Goal: Check status: Check status

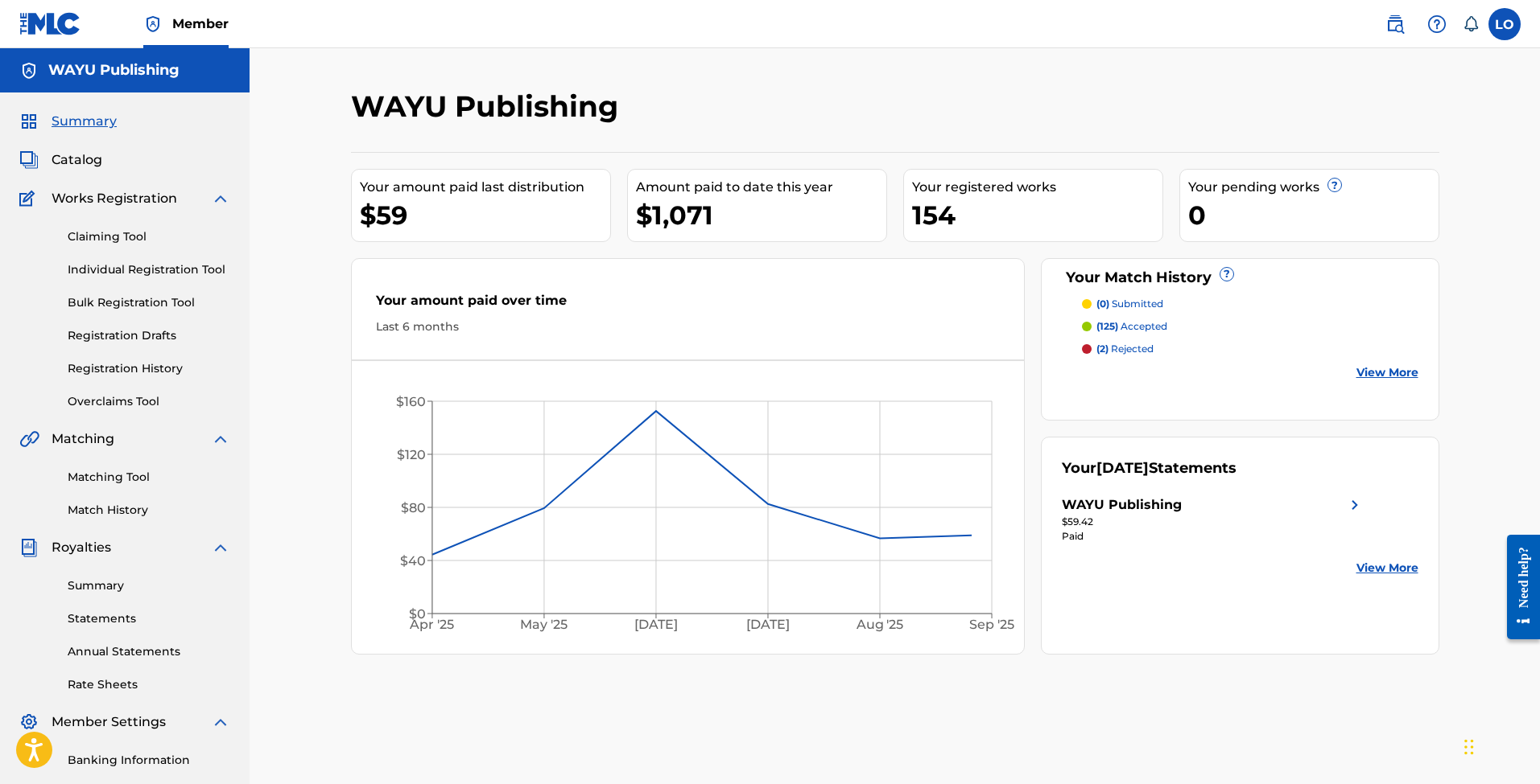
click at [83, 168] on span "Catalog" at bounding box center [77, 160] width 51 height 20
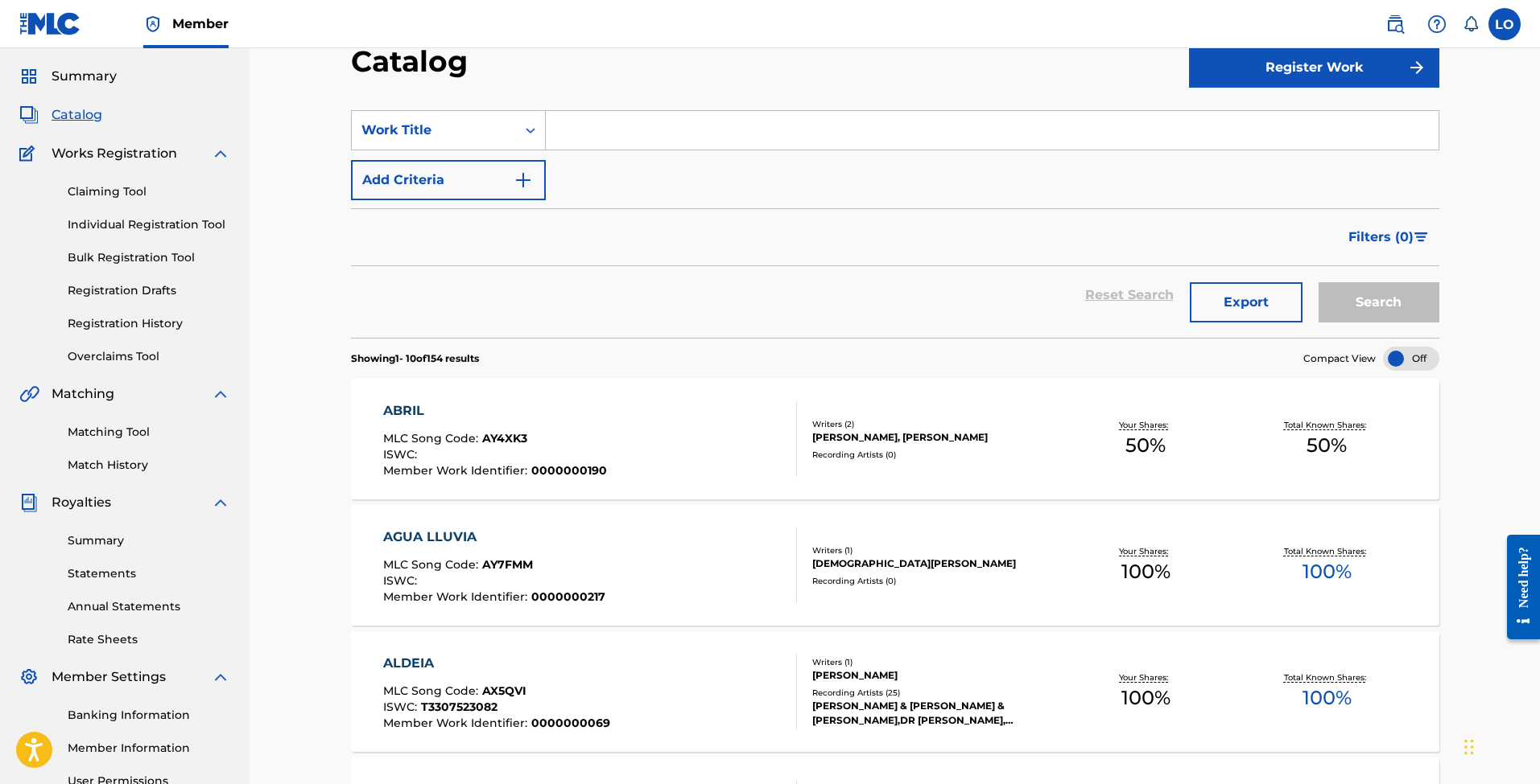
scroll to position [39, 0]
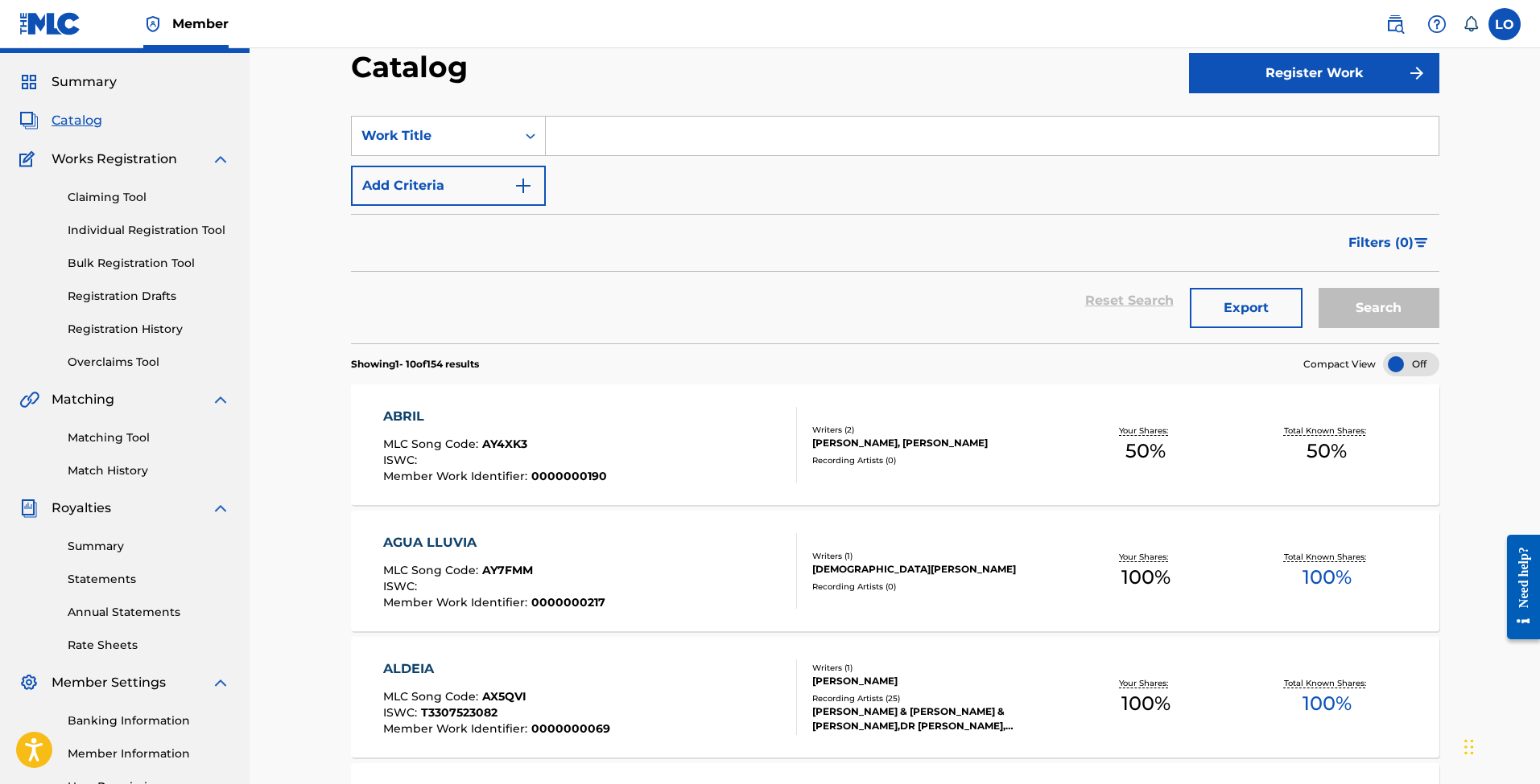
click at [1415, 244] on img "Search Form" at bounding box center [1421, 242] width 13 height 10
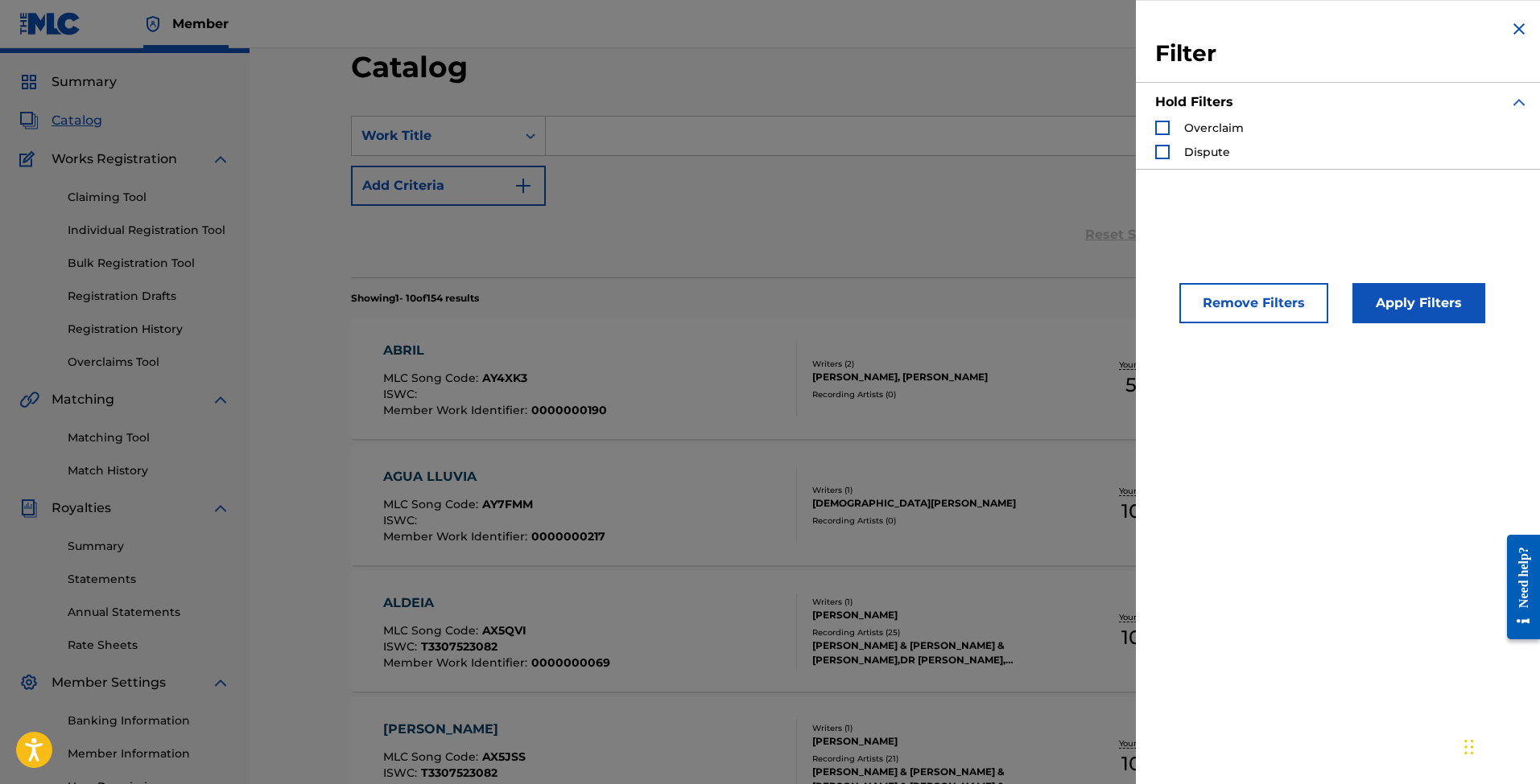
click at [1511, 25] on img "Search Form" at bounding box center [1519, 29] width 20 height 20
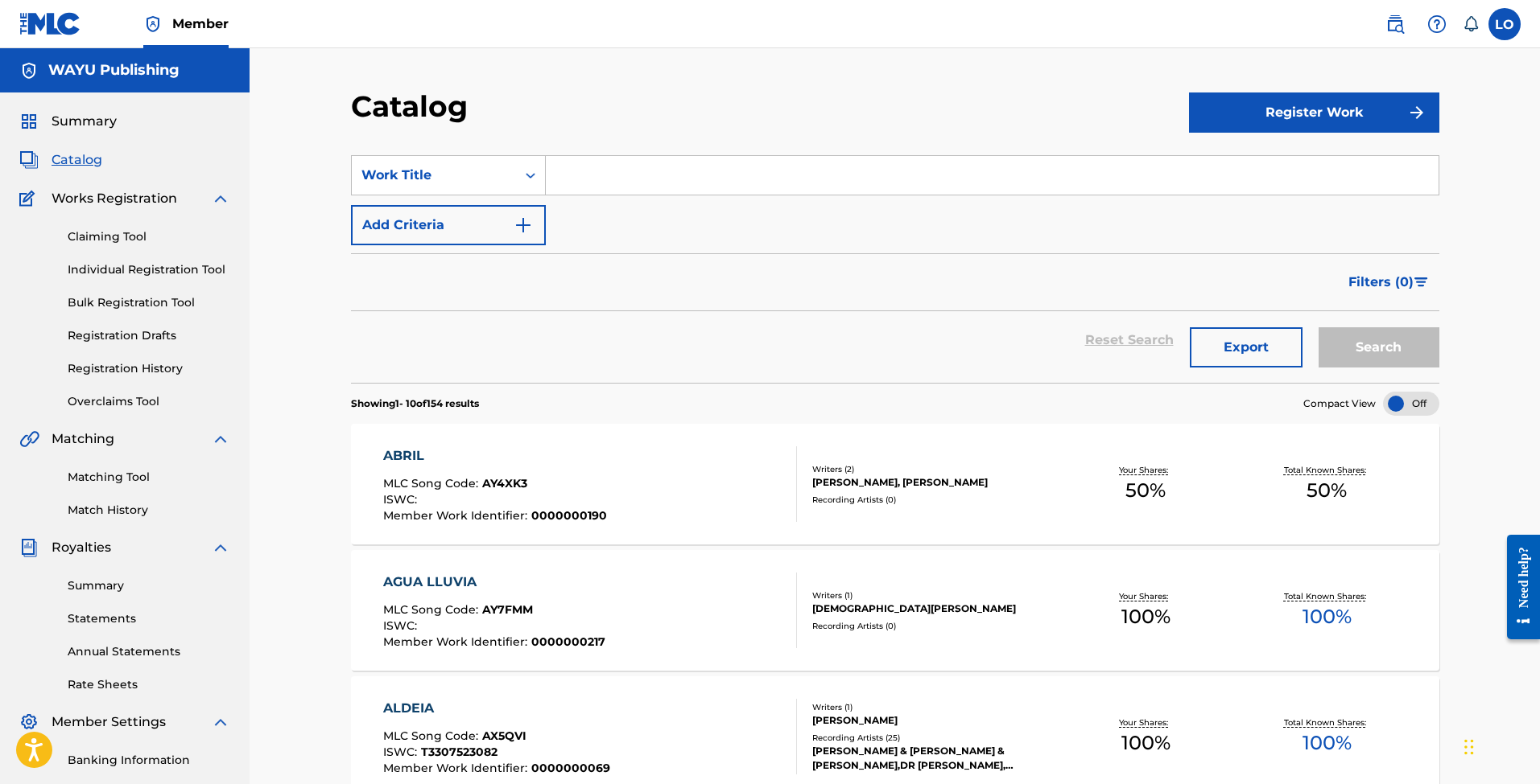
scroll to position [0, 0]
click at [635, 184] on input "Search Form" at bounding box center [992, 175] width 893 height 38
type input "el viajero"
click at [586, 217] on strong "viajero" at bounding box center [597, 210] width 45 height 15
click at [1368, 338] on button "Search" at bounding box center [1378, 347] width 120 height 40
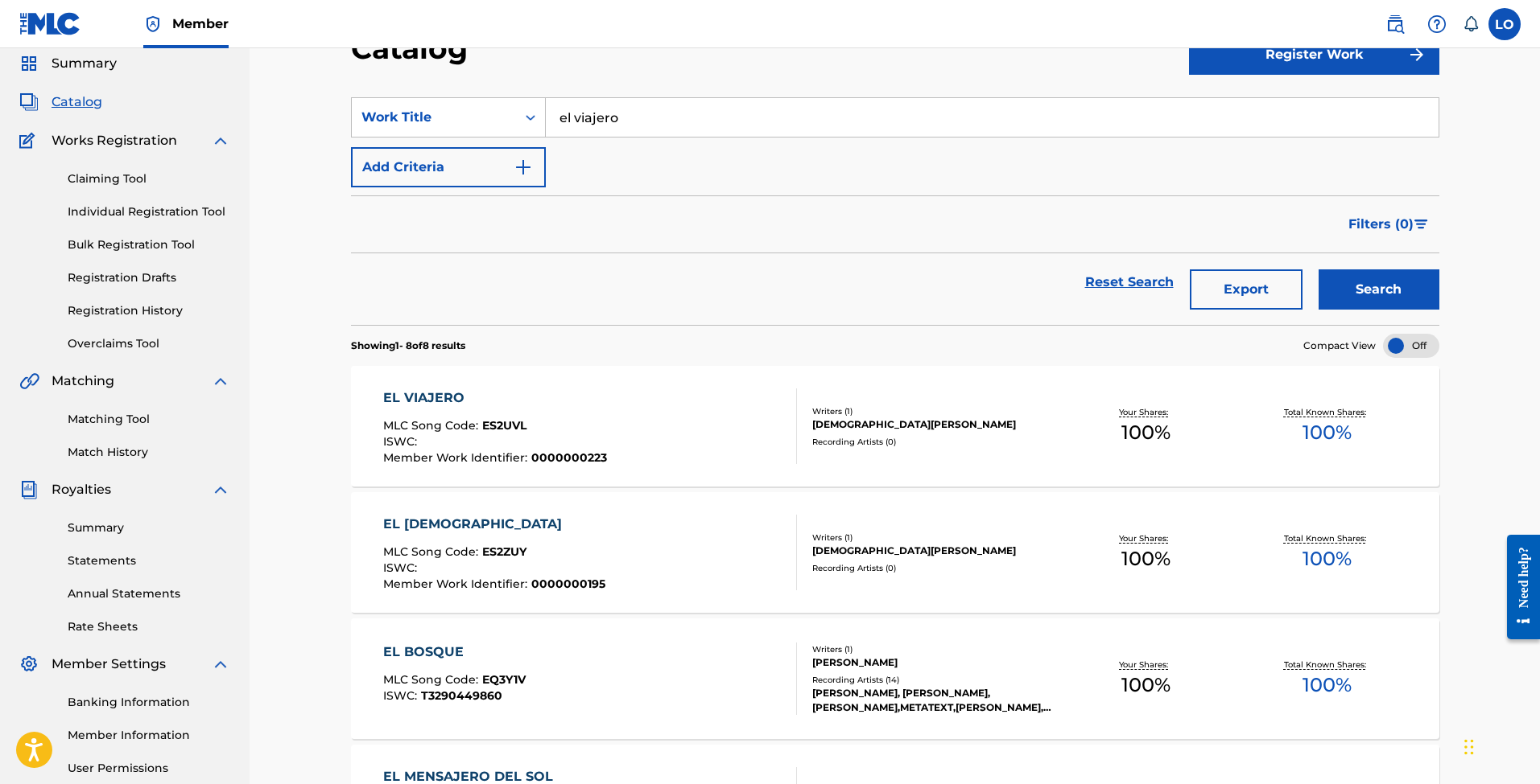
scroll to position [59, 0]
click at [511, 428] on span "ES2UVL" at bounding box center [504, 425] width 45 height 14
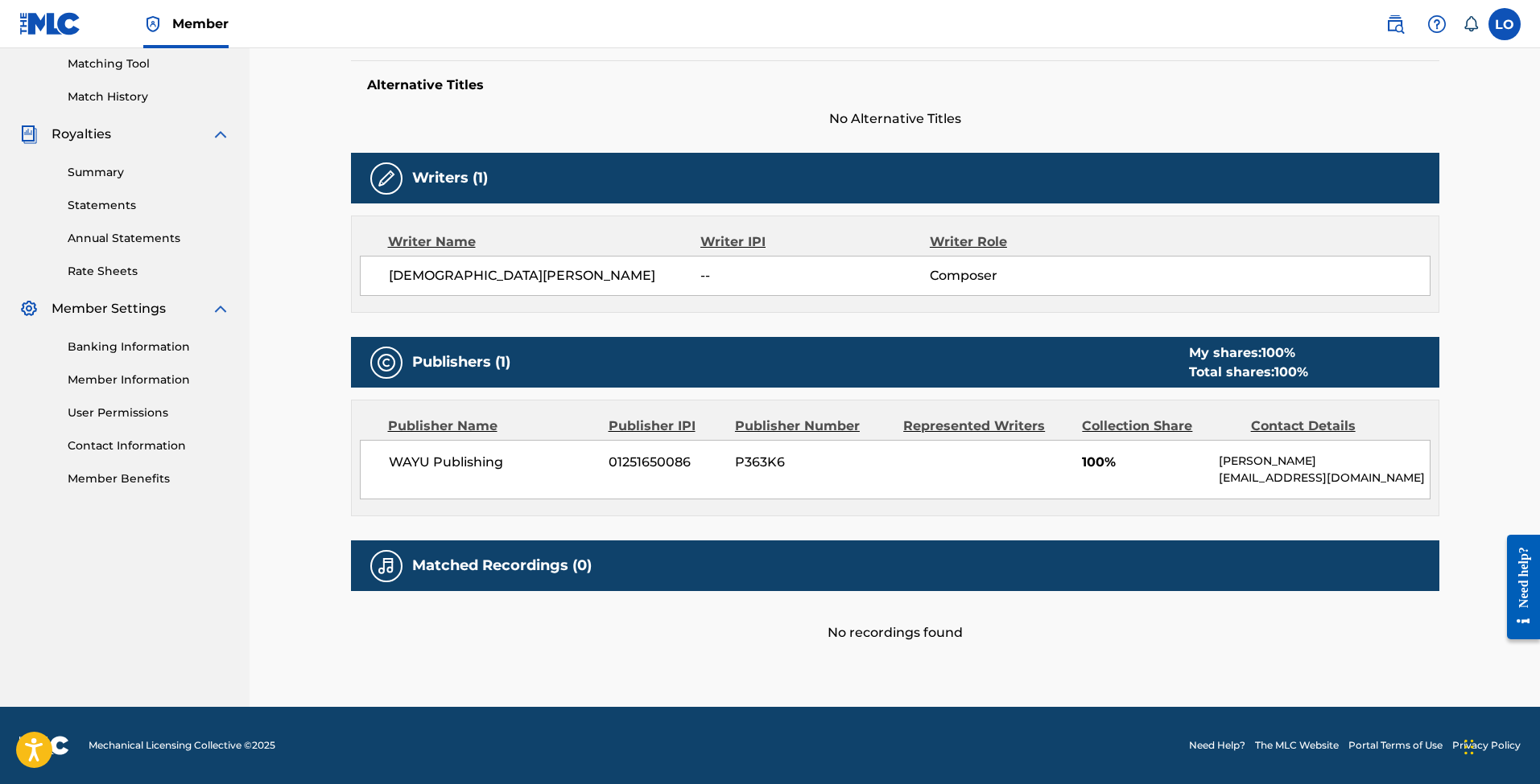
scroll to position [412, 0]
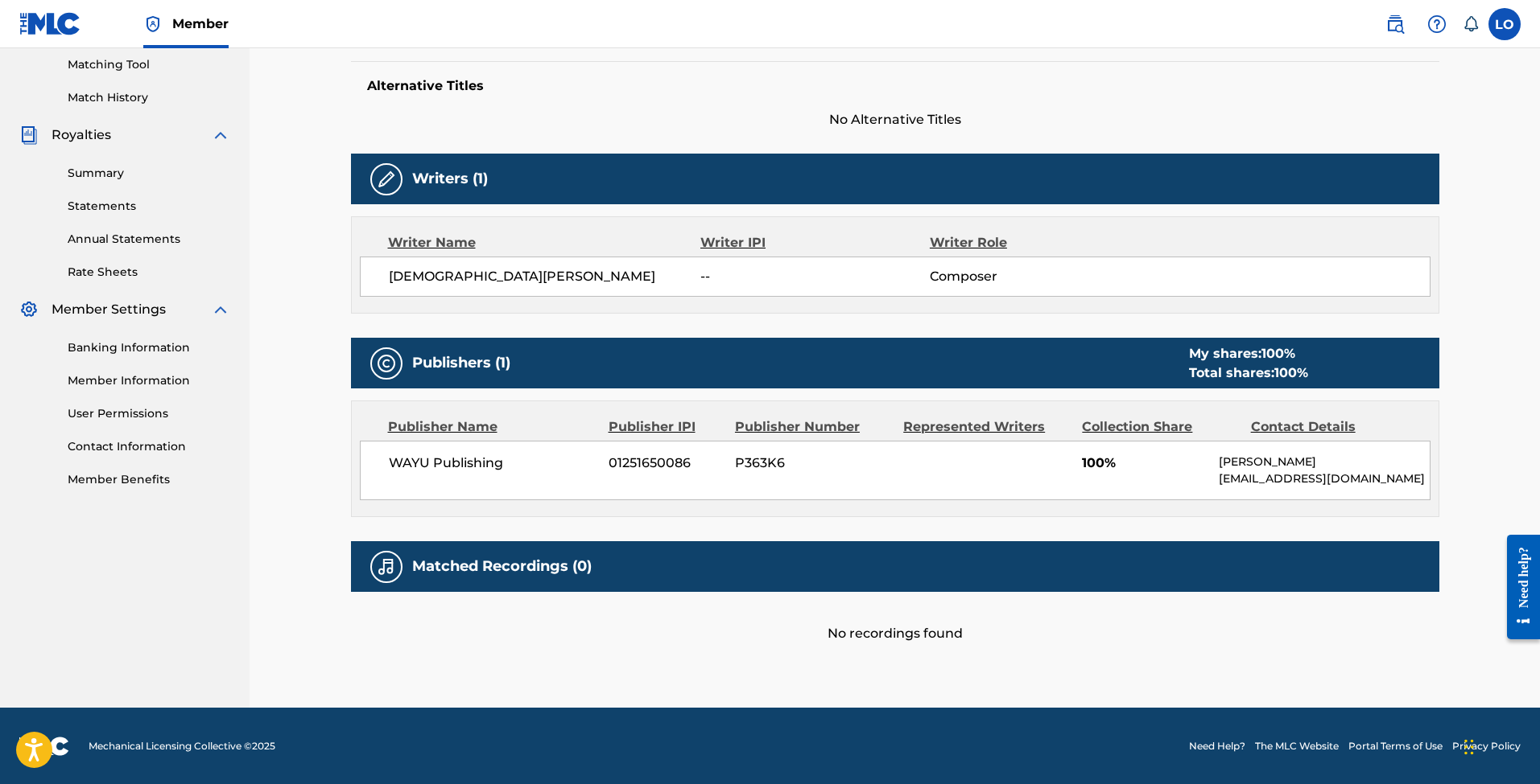
click at [1128, 560] on div "Matched Recordings (0)" at bounding box center [895, 567] width 1088 height 51
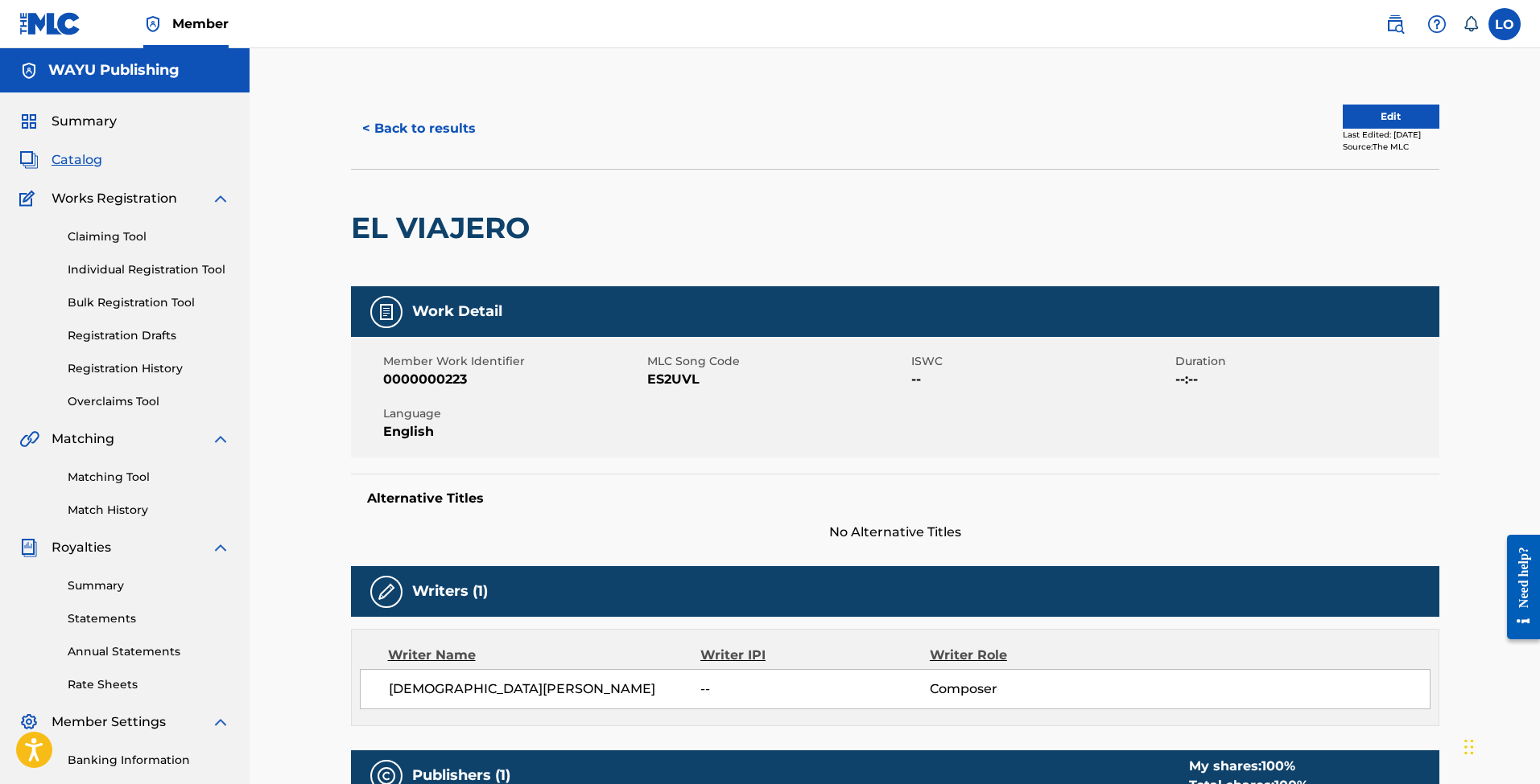
scroll to position [0, 0]
click at [1365, 120] on button "Edit" at bounding box center [1390, 116] width 96 height 24
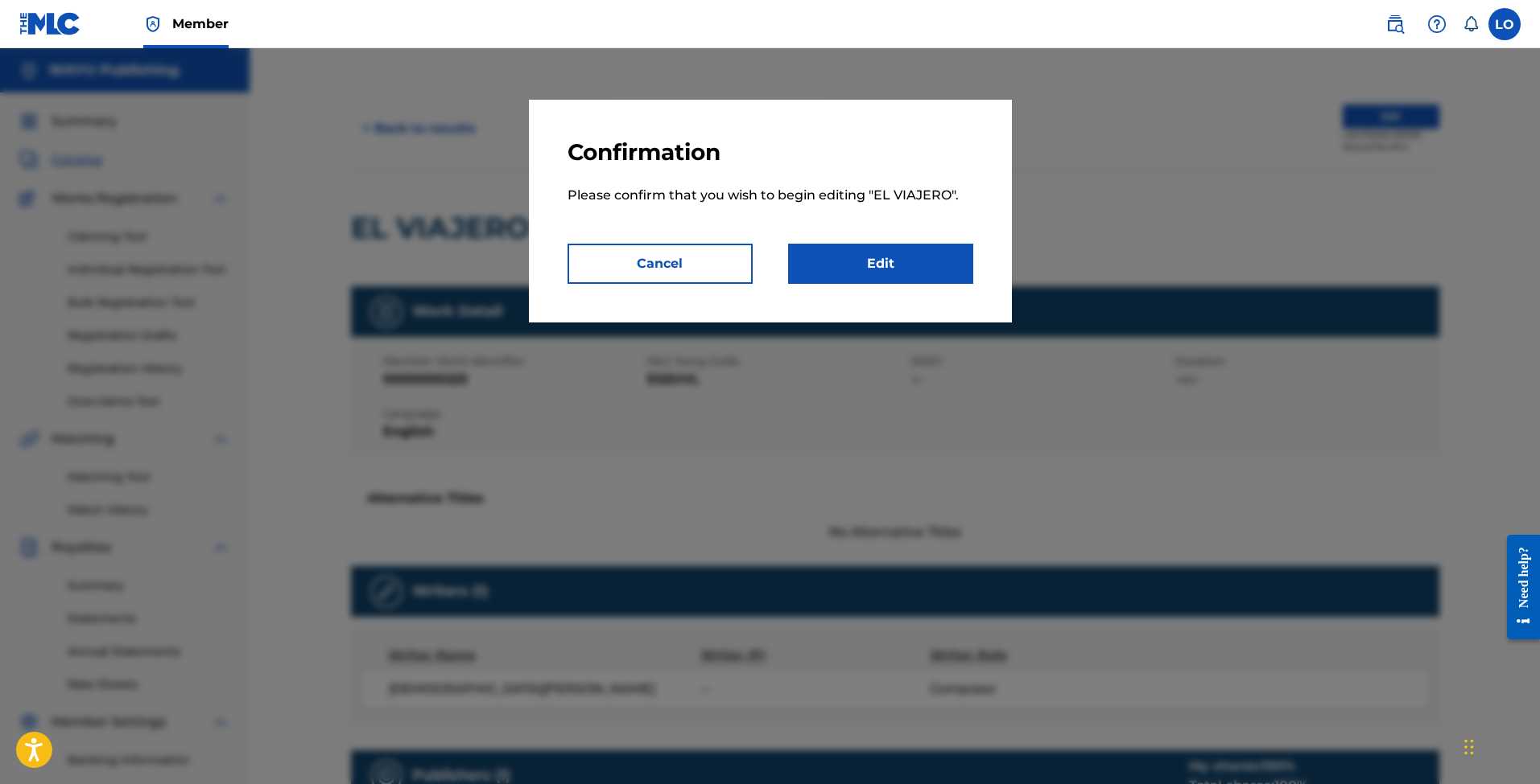
click at [862, 271] on link "Edit" at bounding box center [881, 264] width 185 height 40
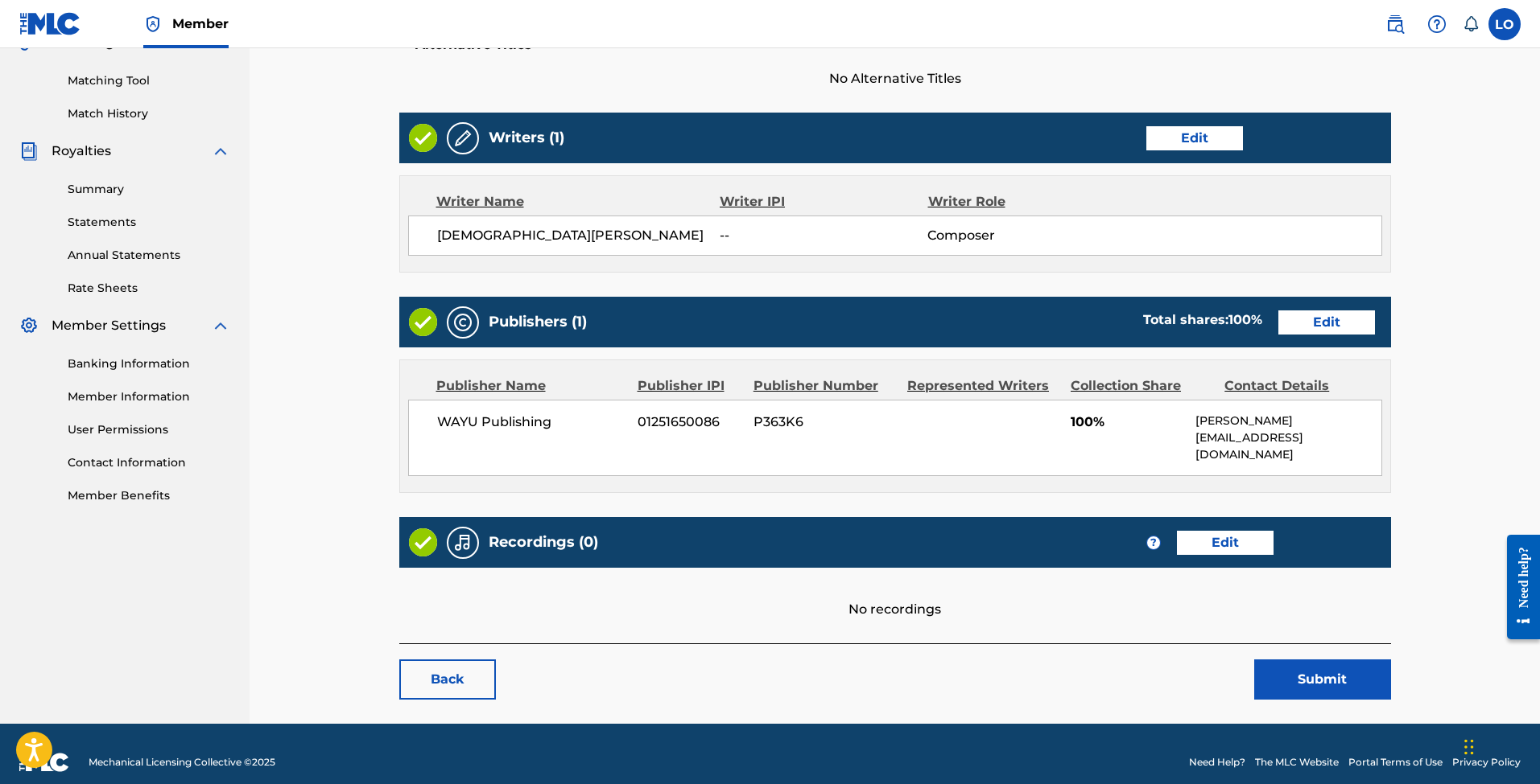
scroll to position [396, 0]
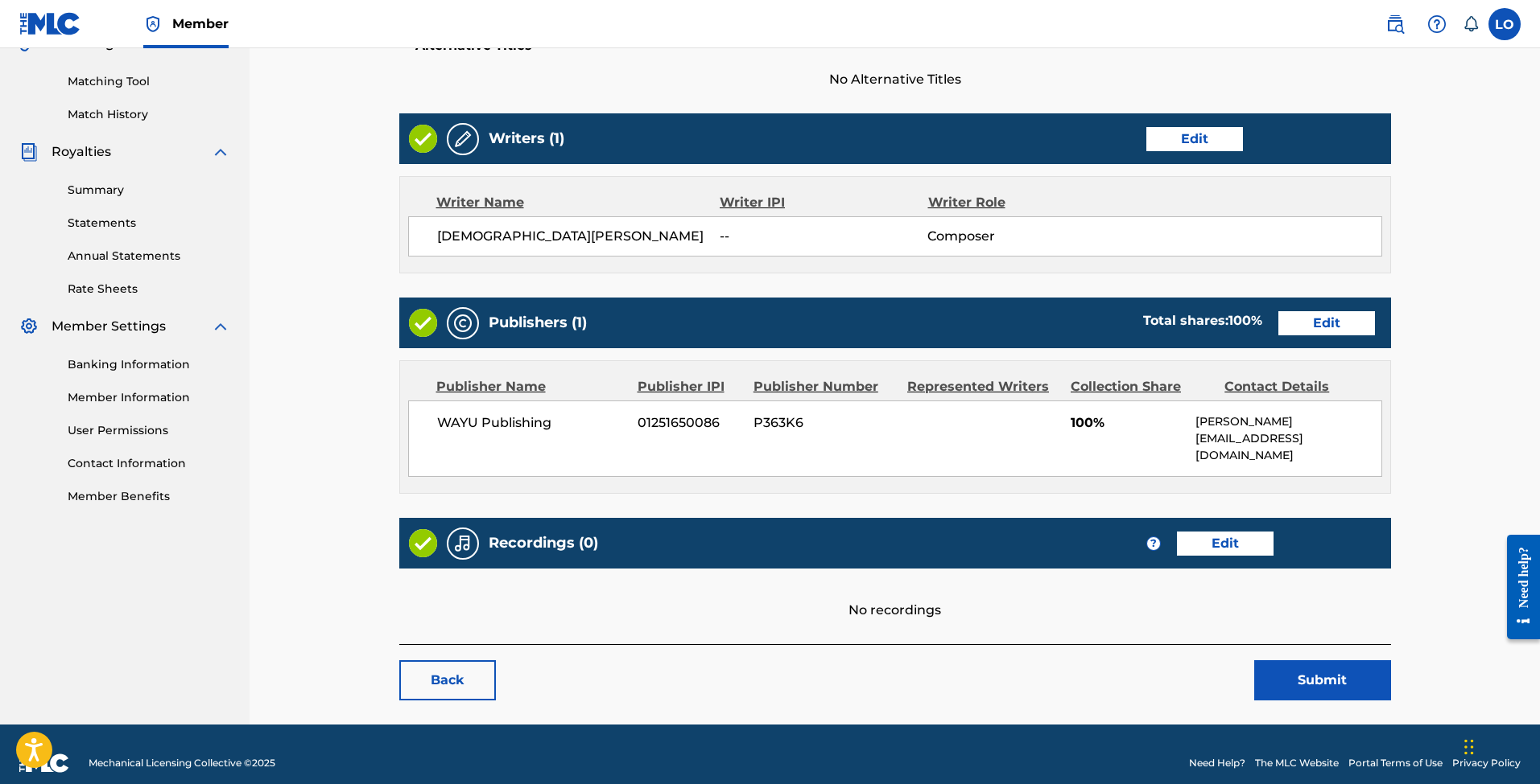
click at [1216, 534] on link "Edit" at bounding box center [1225, 543] width 96 height 24
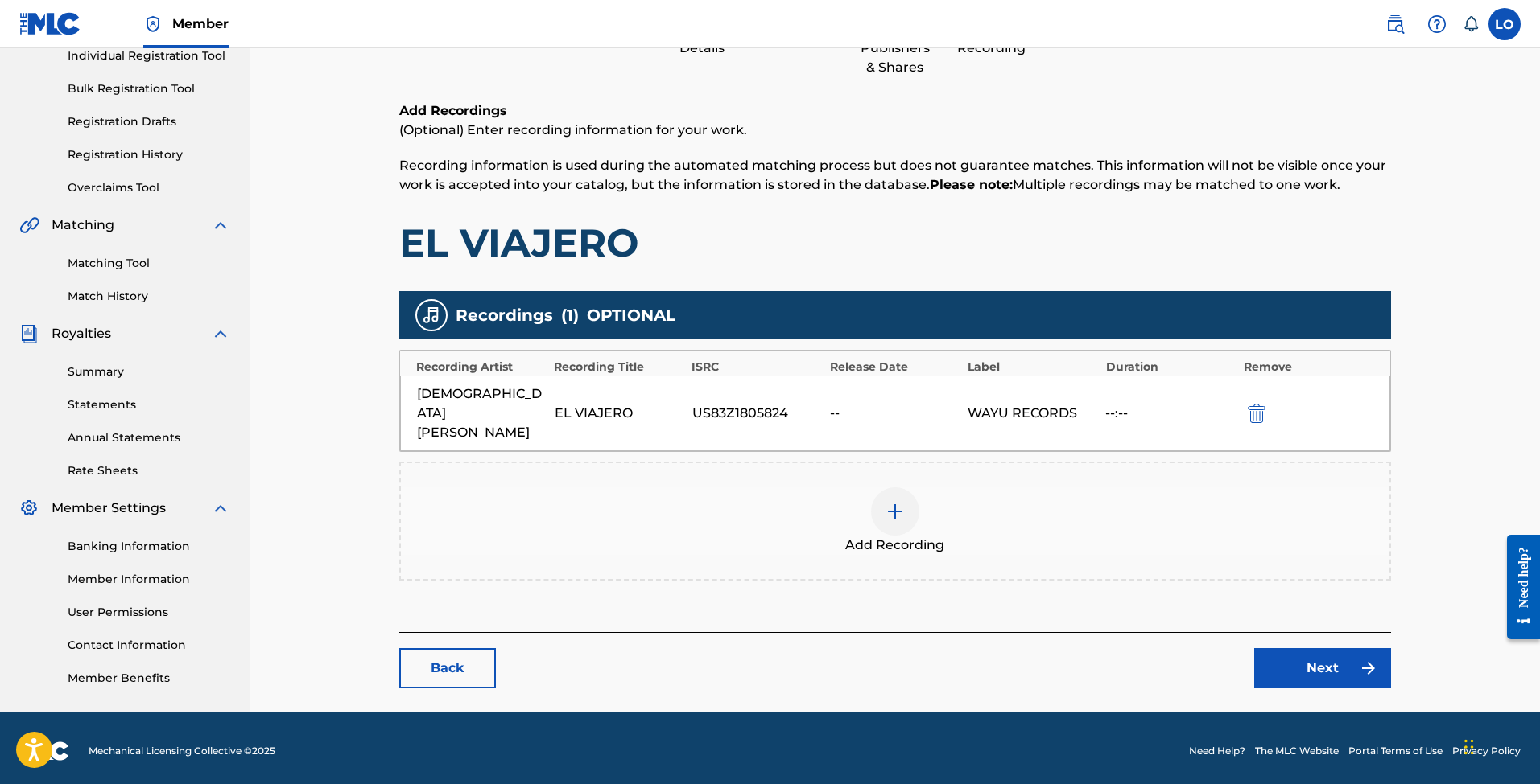
scroll to position [213, 0]
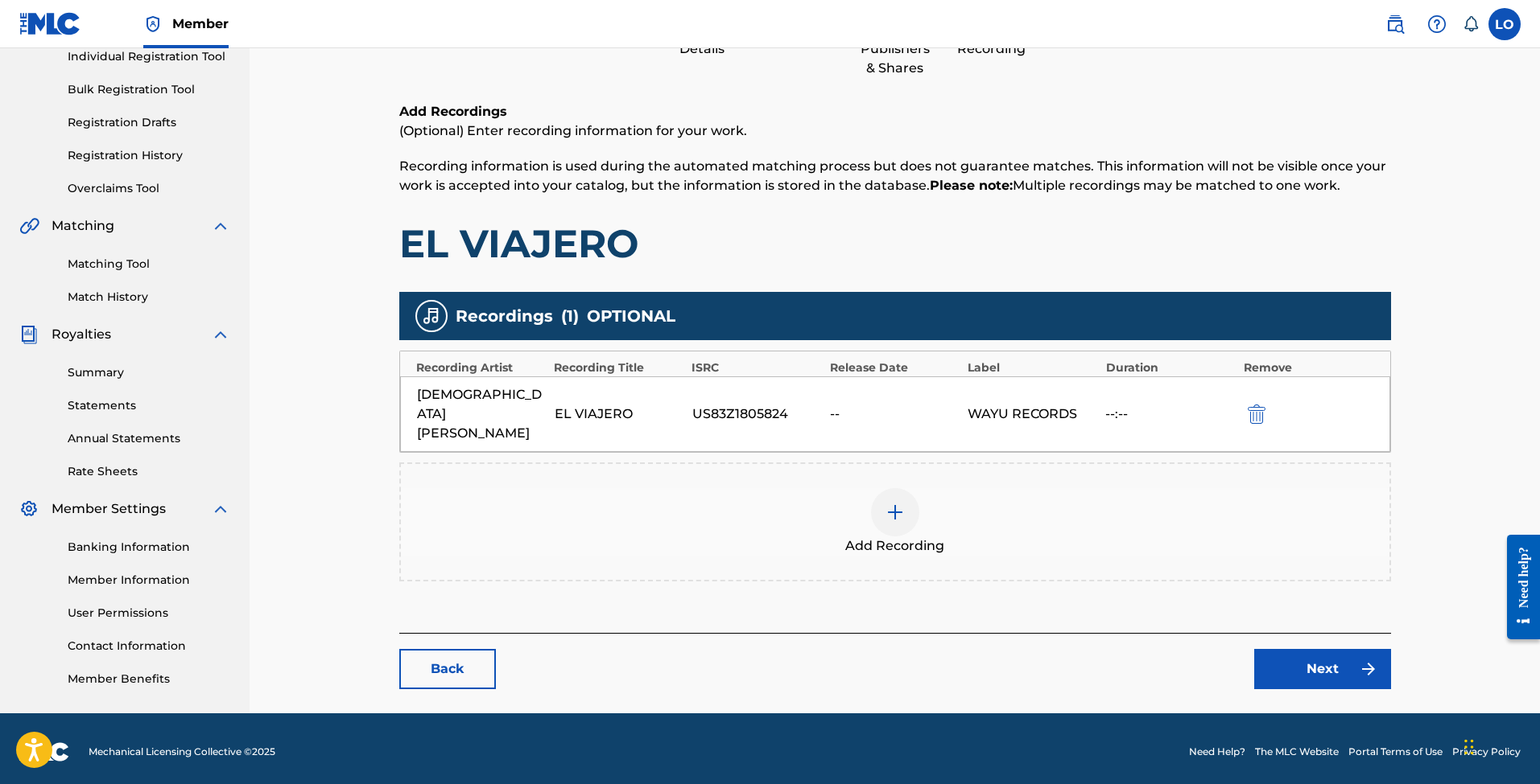
click at [446, 649] on link "Back" at bounding box center [447, 669] width 96 height 40
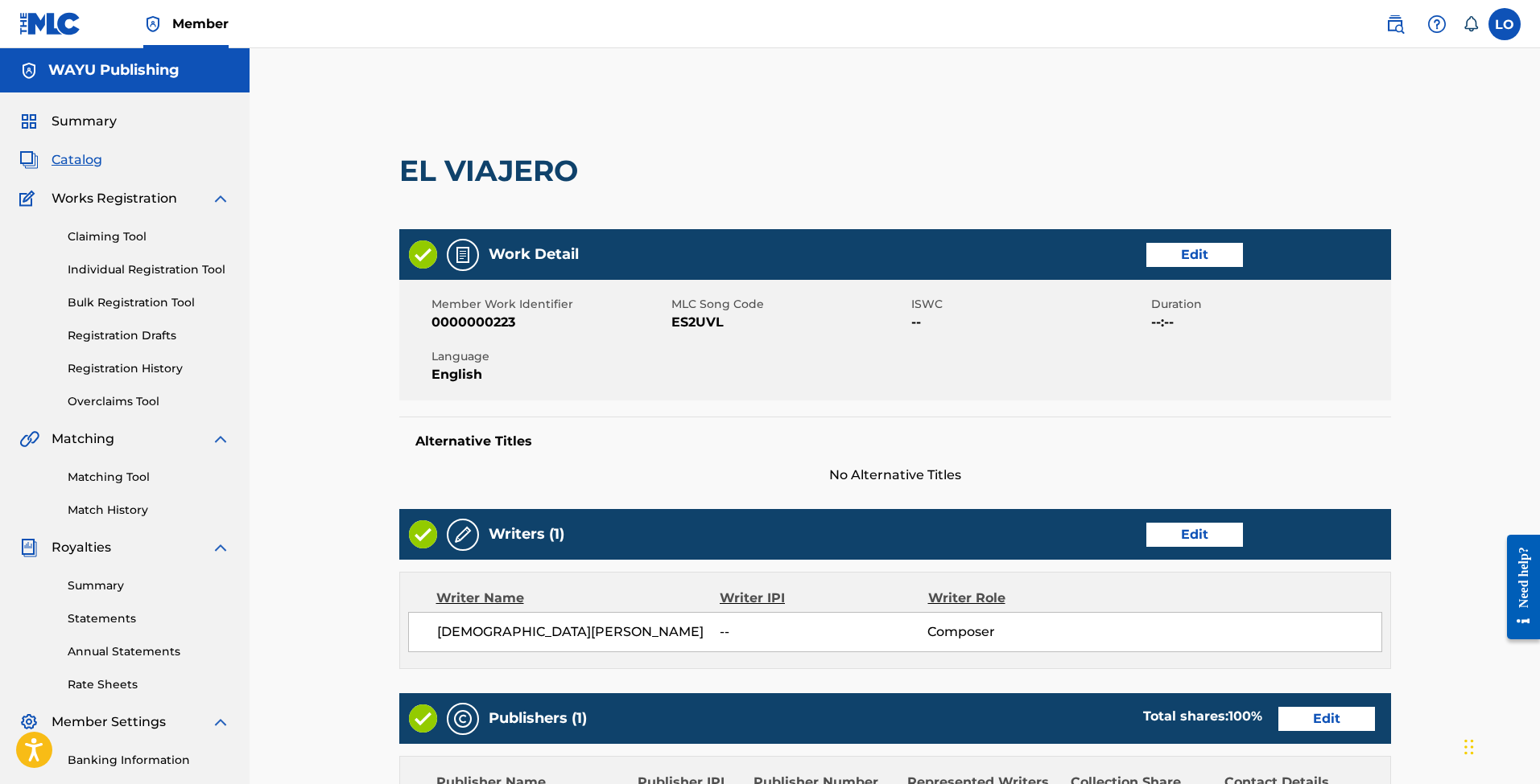
click at [162, 301] on link "Bulk Registration Tool" at bounding box center [149, 303] width 162 height 17
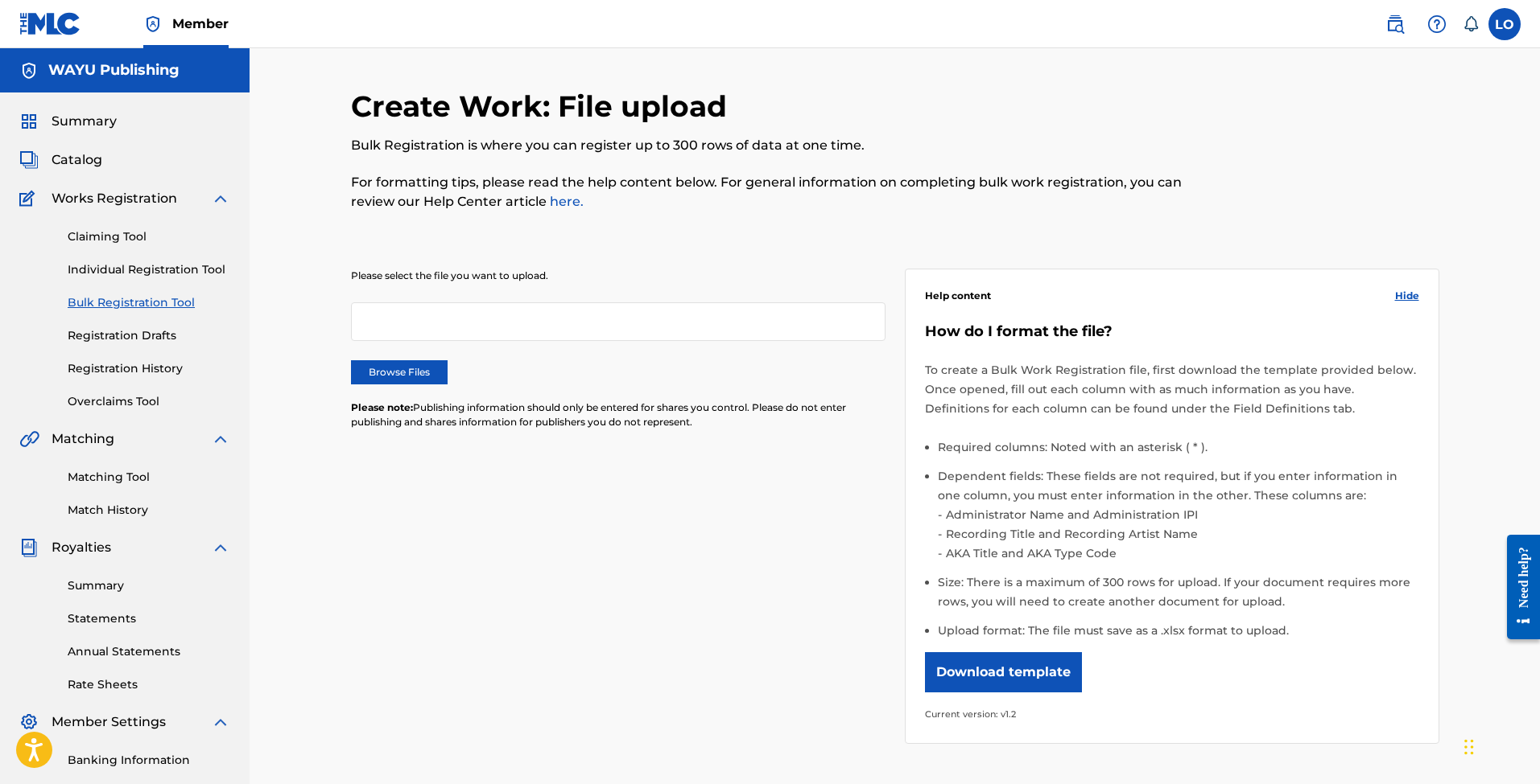
click at [176, 371] on link "Registration History" at bounding box center [149, 369] width 162 height 17
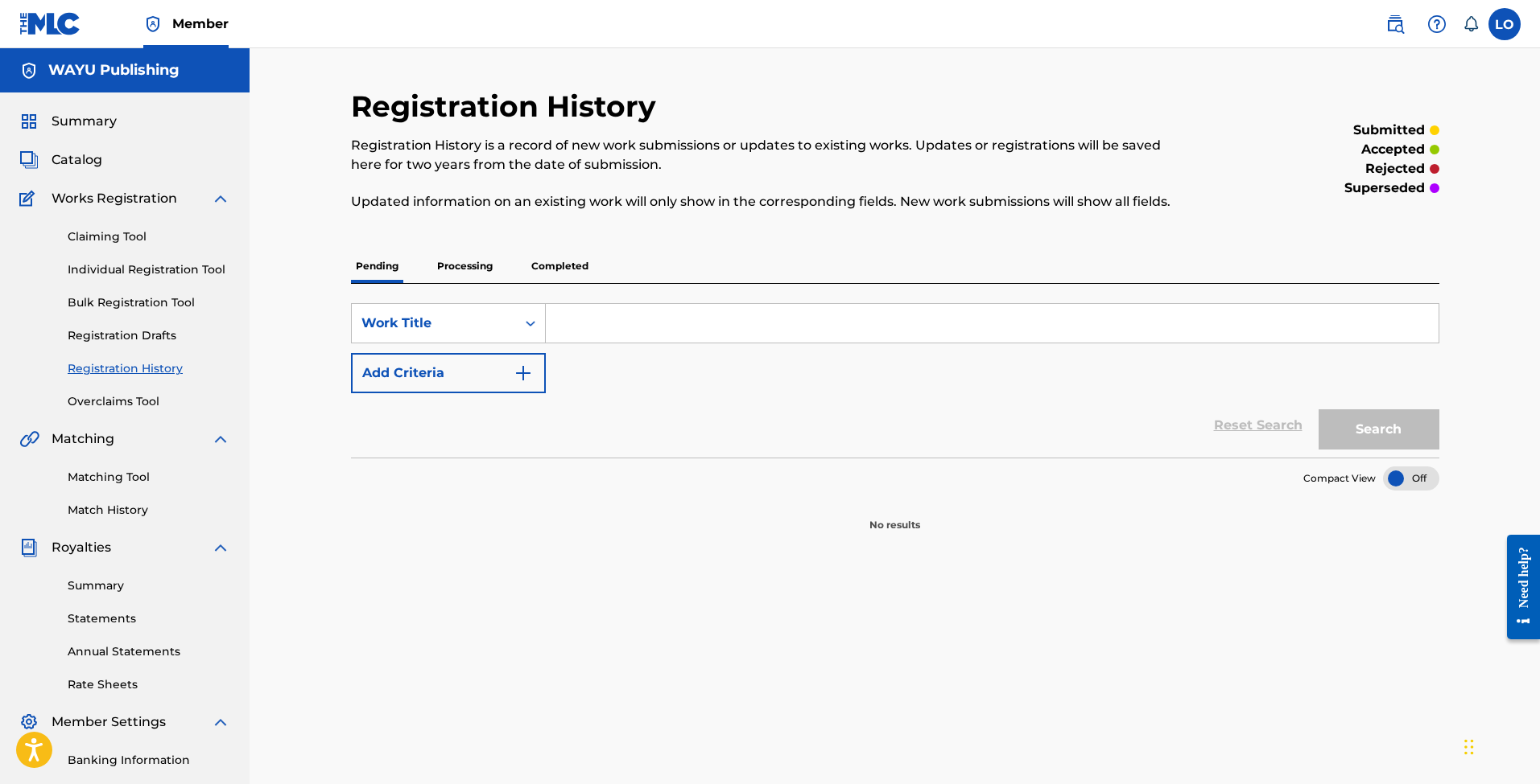
click at [564, 265] on p "Completed" at bounding box center [560, 266] width 67 height 34
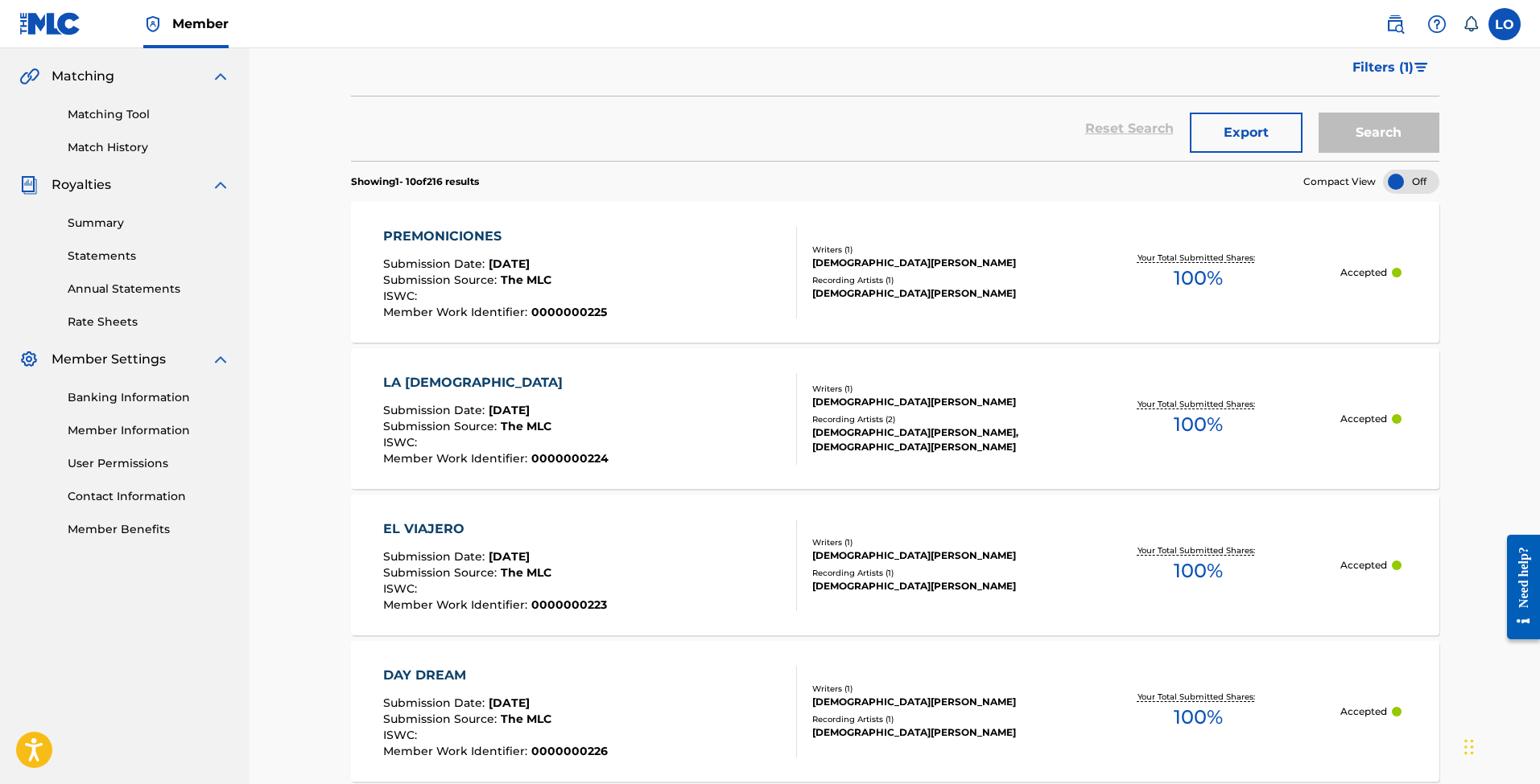
scroll to position [430, 0]
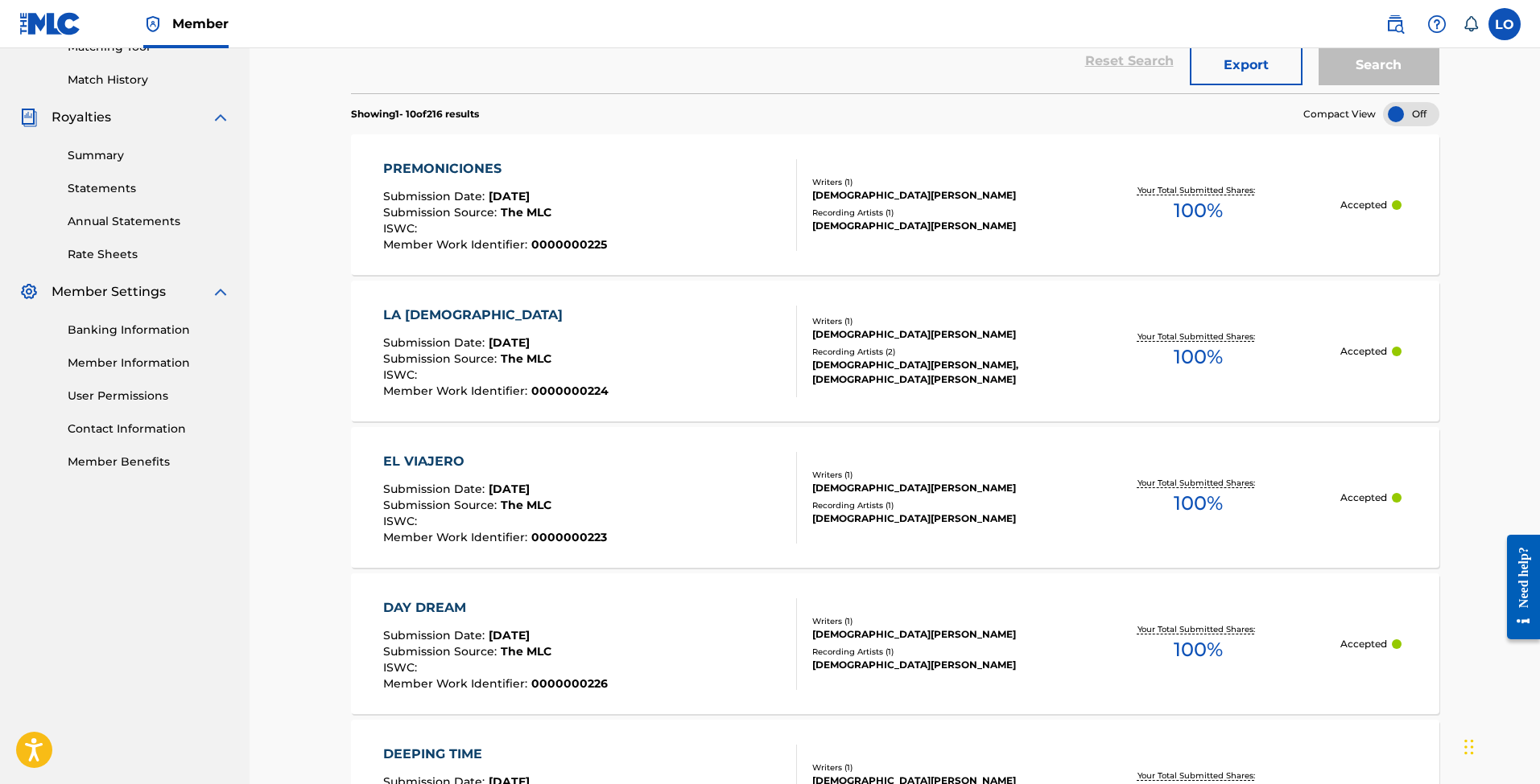
click at [896, 493] on div "[DEMOGRAPHIC_DATA][PERSON_NAME]" at bounding box center [933, 488] width 243 height 14
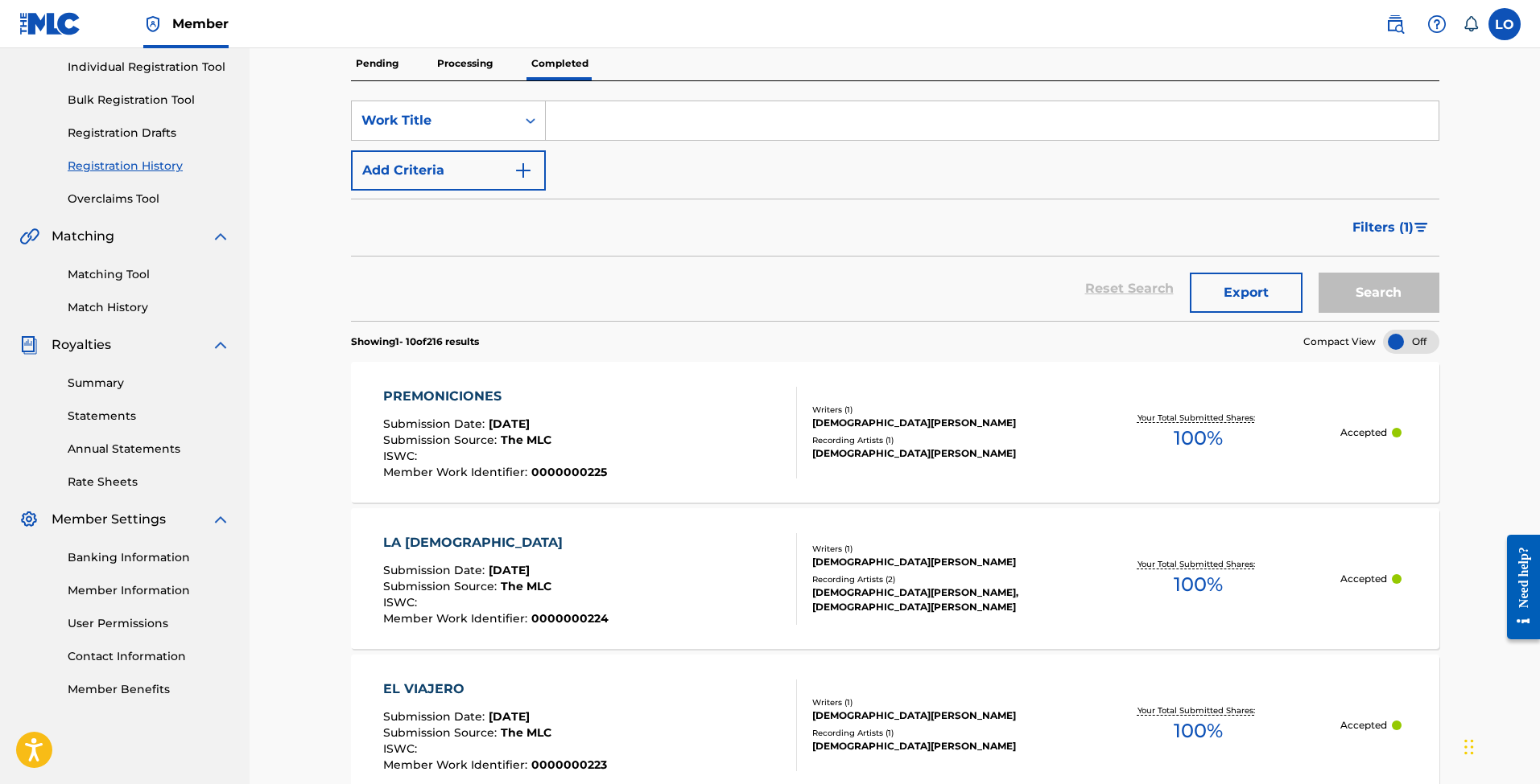
scroll to position [245, 0]
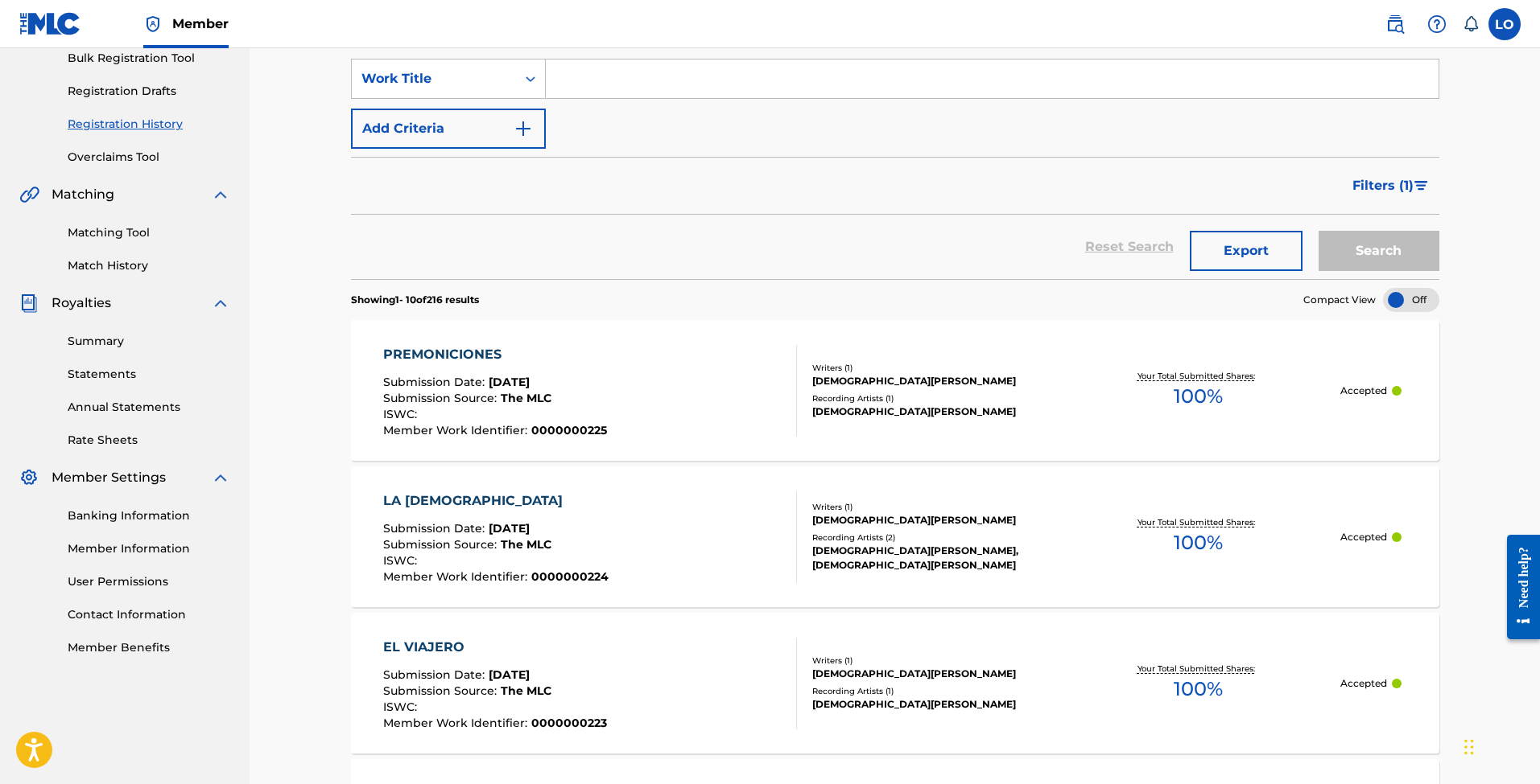
click at [558, 365] on div "PREMONICIONES Submission Date : [DATE] Submission Source : The MLC ISWC : Membe…" at bounding box center [495, 390] width 224 height 92
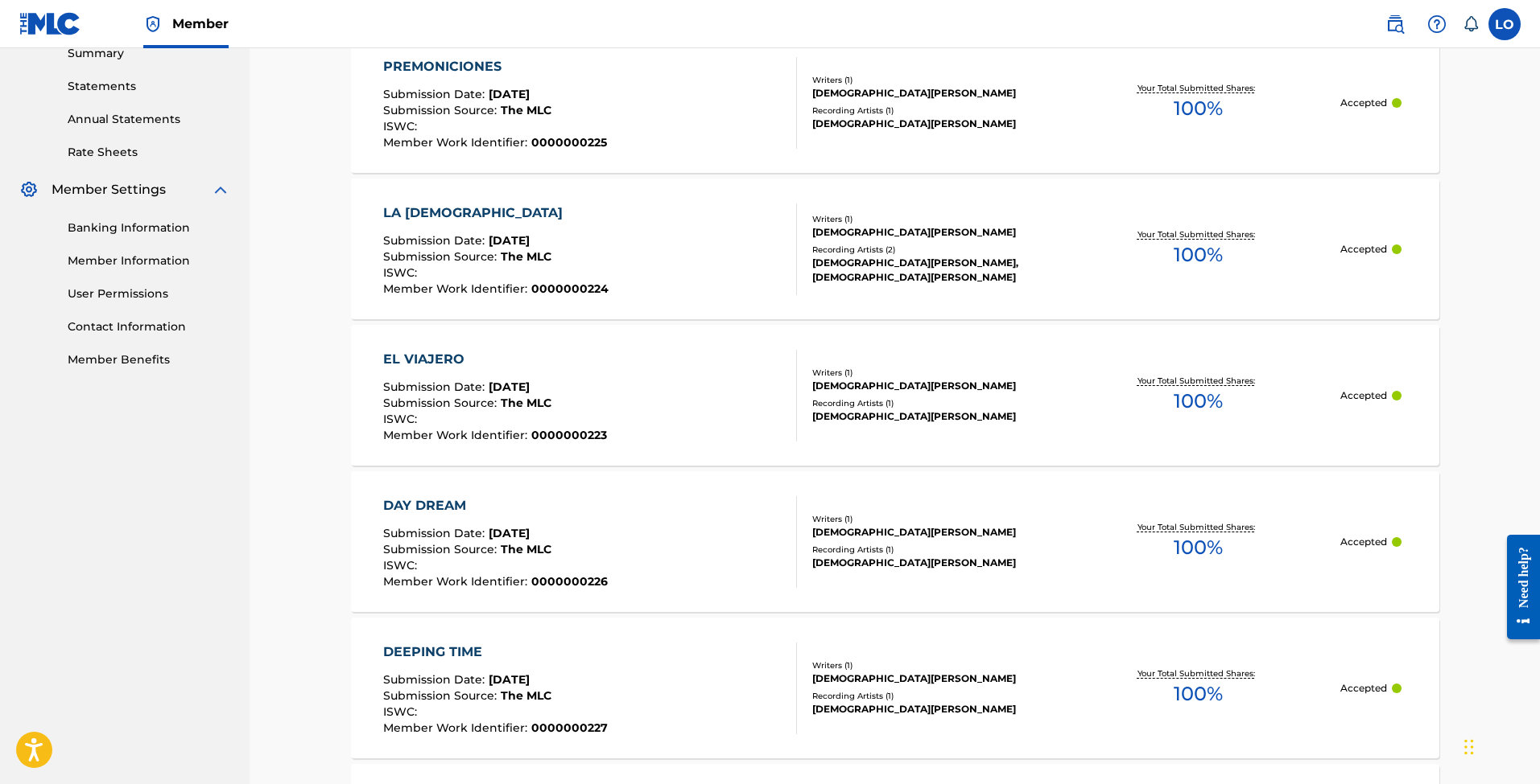
scroll to position [474, 0]
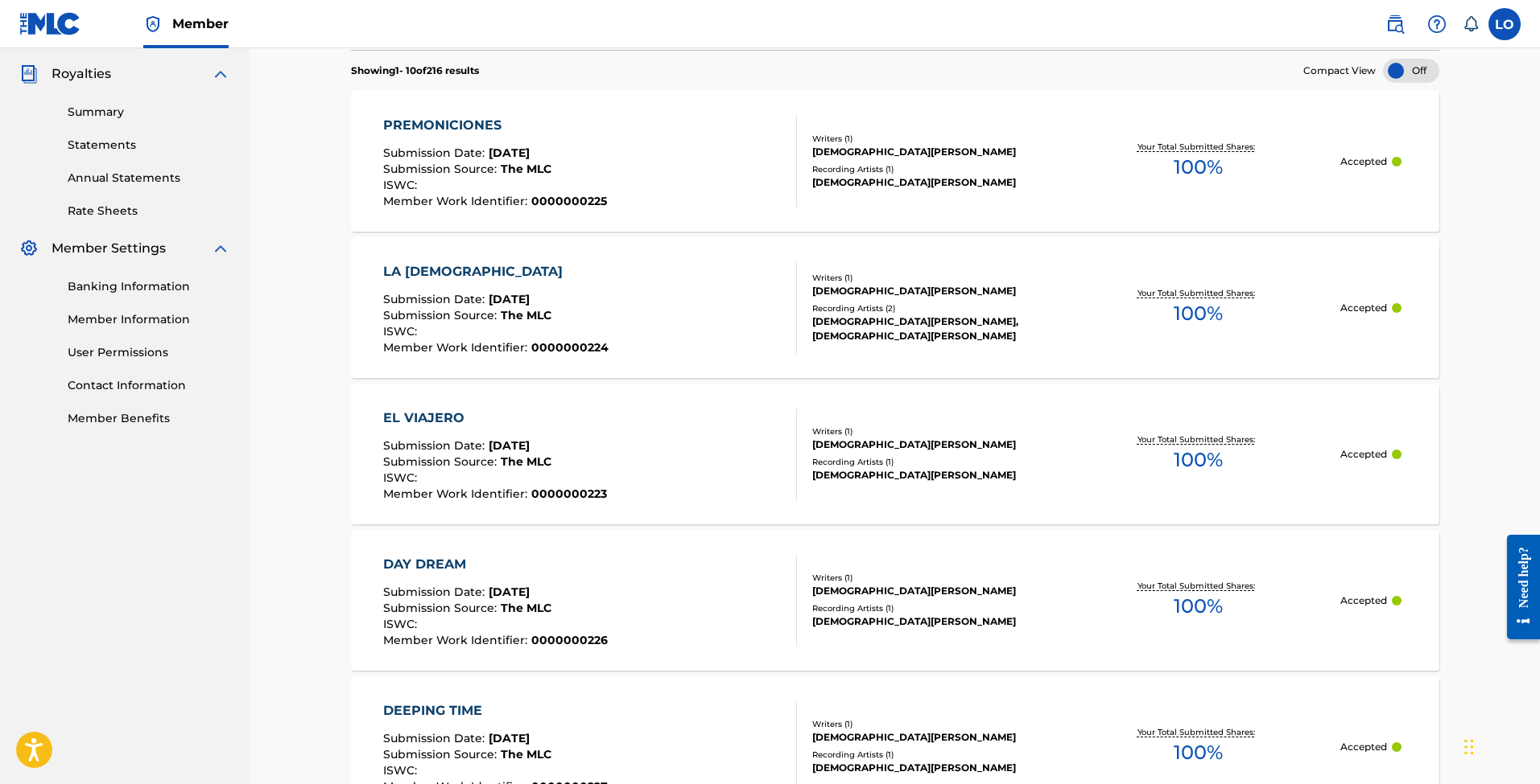
click at [606, 173] on div "PREMONICIONES Submission Date : [DATE] Submission Source : The MLC ISWC : Membe…" at bounding box center [590, 161] width 414 height 92
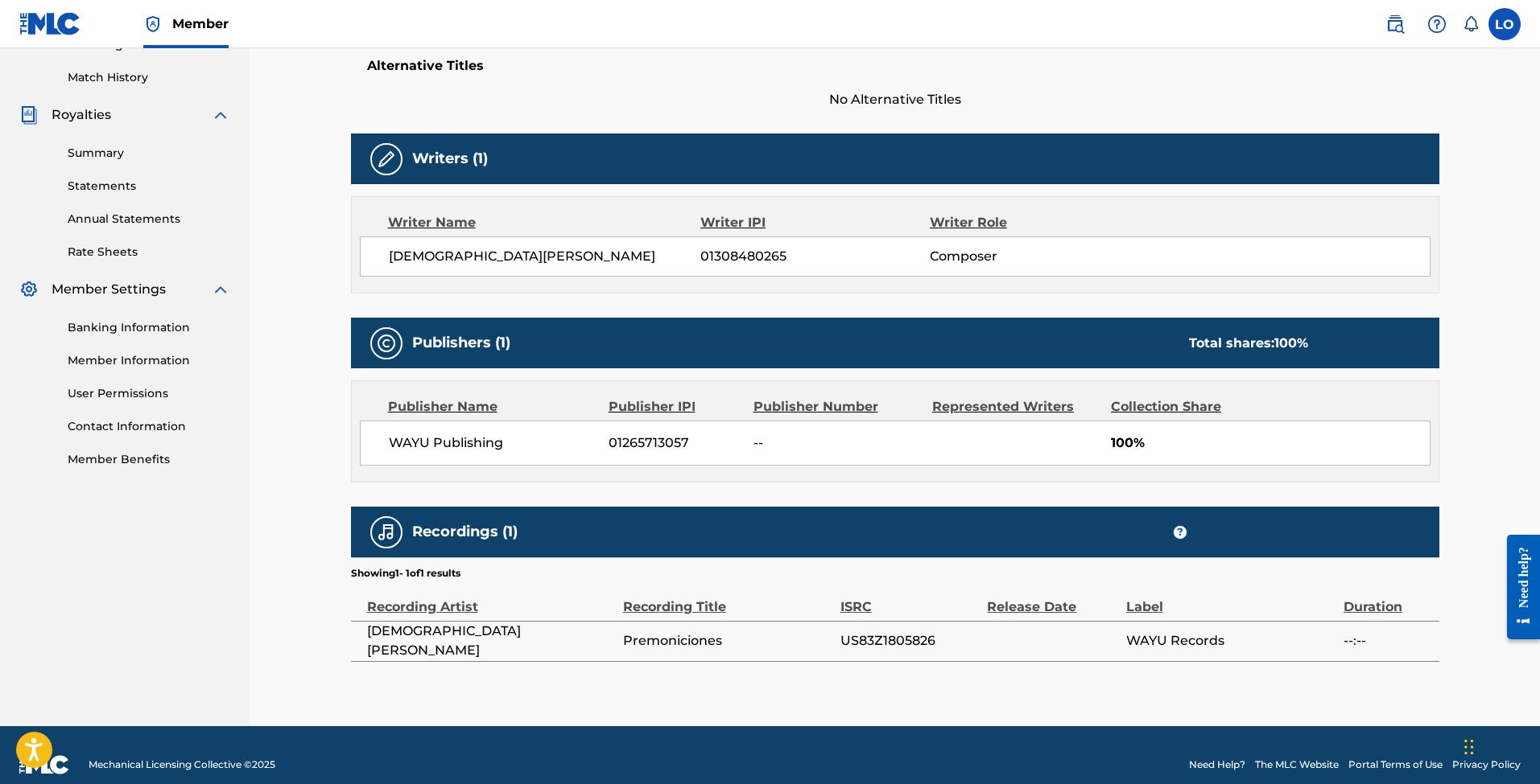
scroll to position [429, 0]
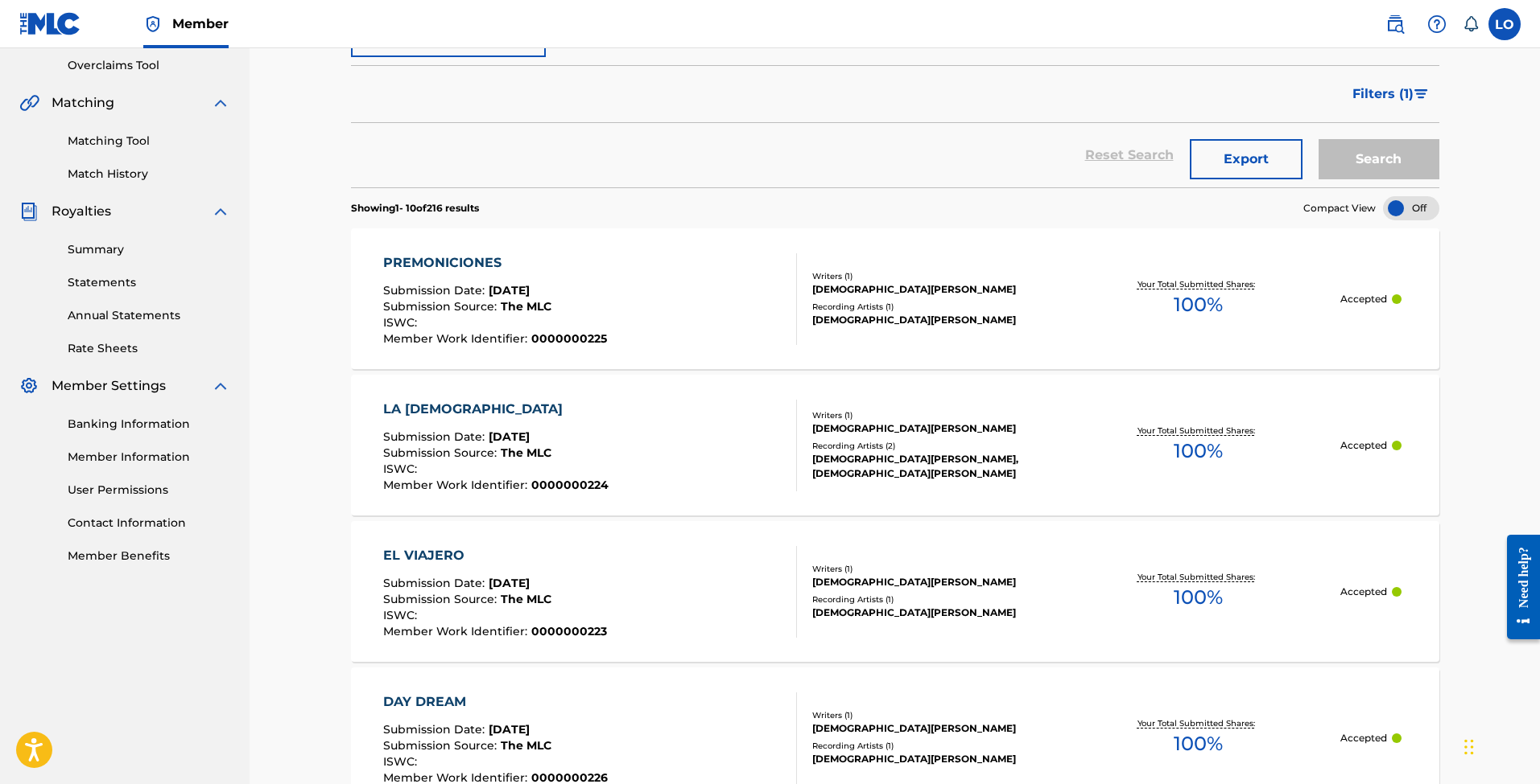
scroll to position [121, 0]
